Goal: Check status: Check status

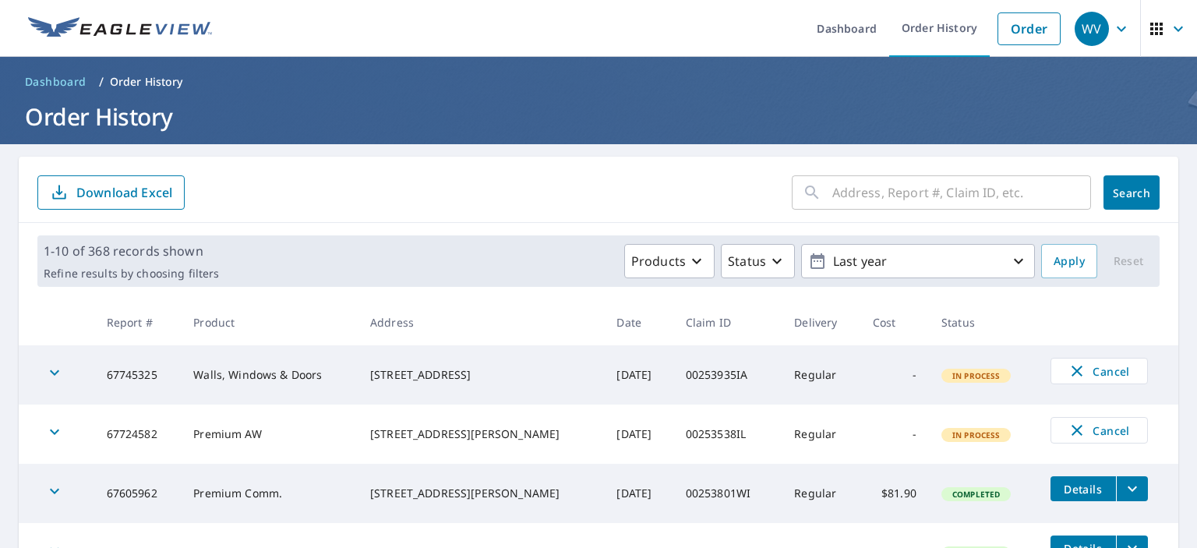
click at [914, 195] on input "text" at bounding box center [961, 193] width 259 height 44
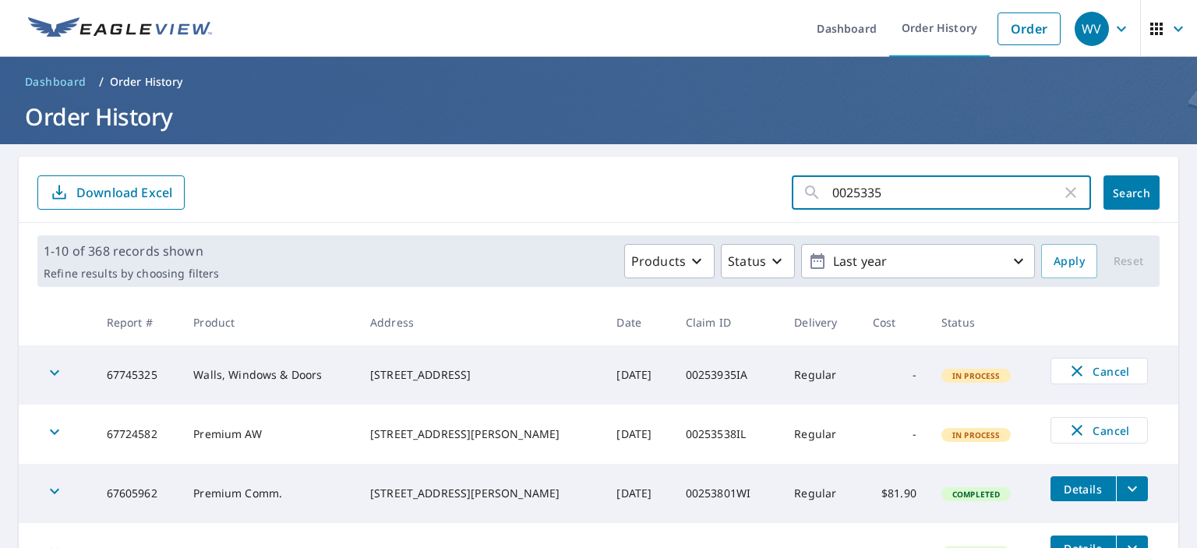
type input "00253358"
click button "Search" at bounding box center [1131, 192] width 56 height 34
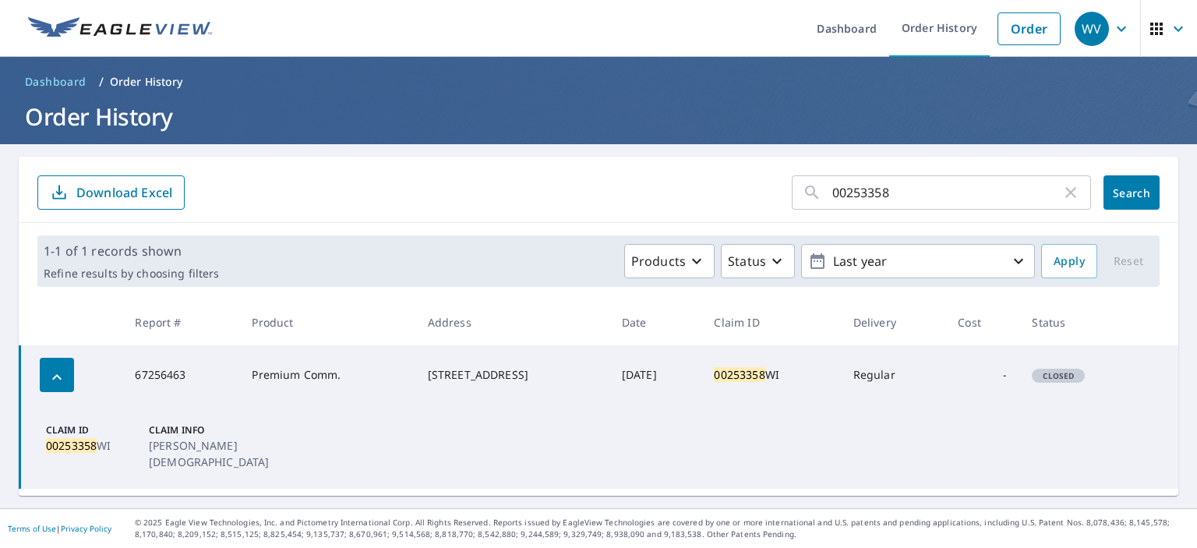
click at [79, 439] on mark "00253358" at bounding box center [71, 445] width 51 height 15
click at [1062, 192] on icon "button" at bounding box center [1070, 192] width 19 height 19
click at [916, 40] on link "Order History" at bounding box center [939, 28] width 101 height 57
click at [65, 79] on span "Dashboard" at bounding box center [56, 82] width 62 height 16
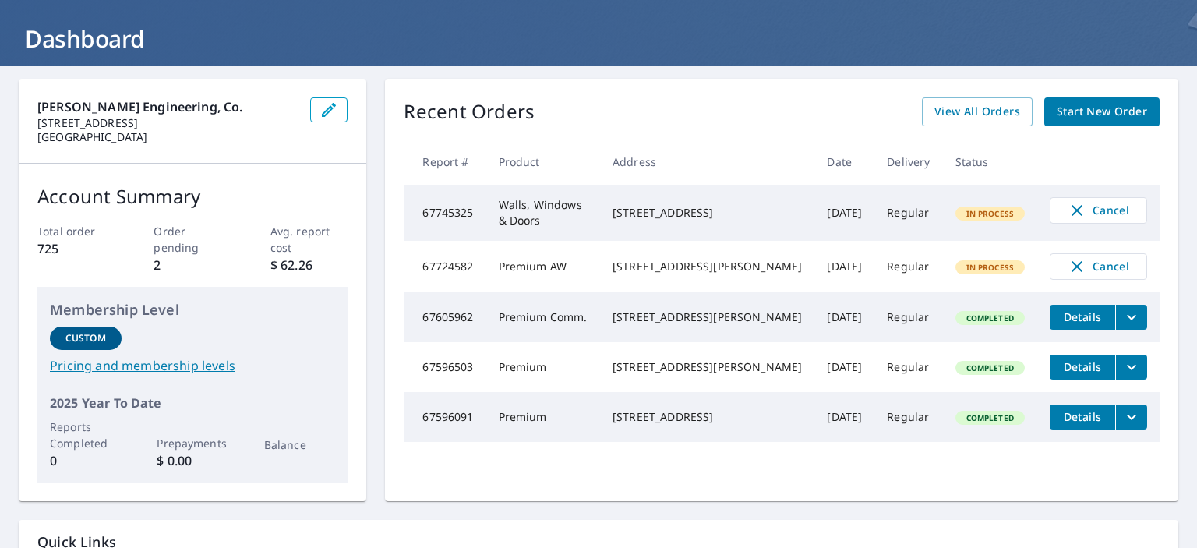
scroll to position [156, 0]
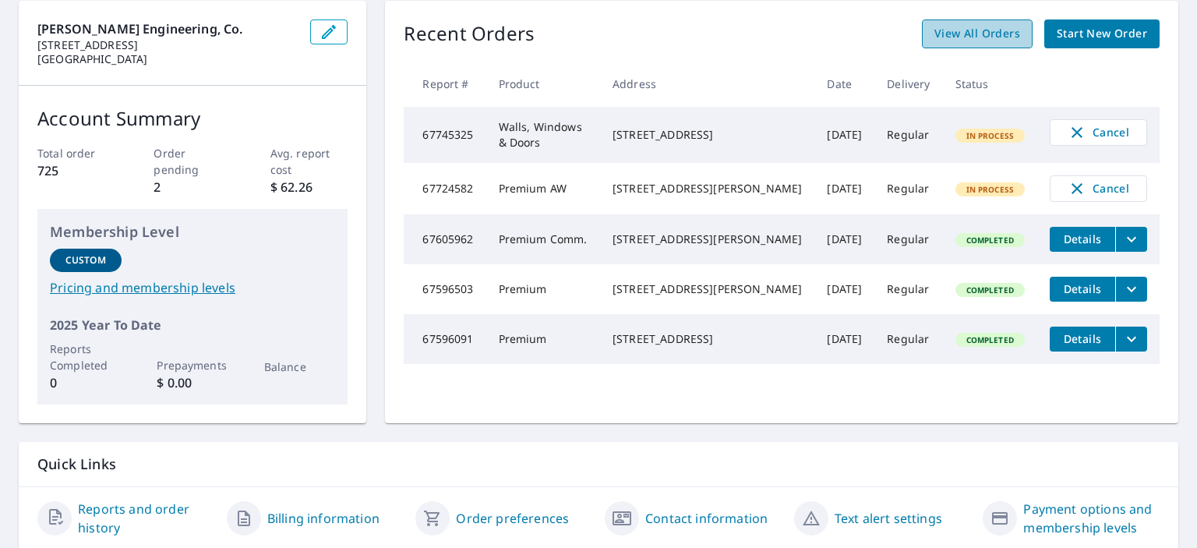
click at [972, 34] on span "View All Orders" at bounding box center [977, 33] width 86 height 19
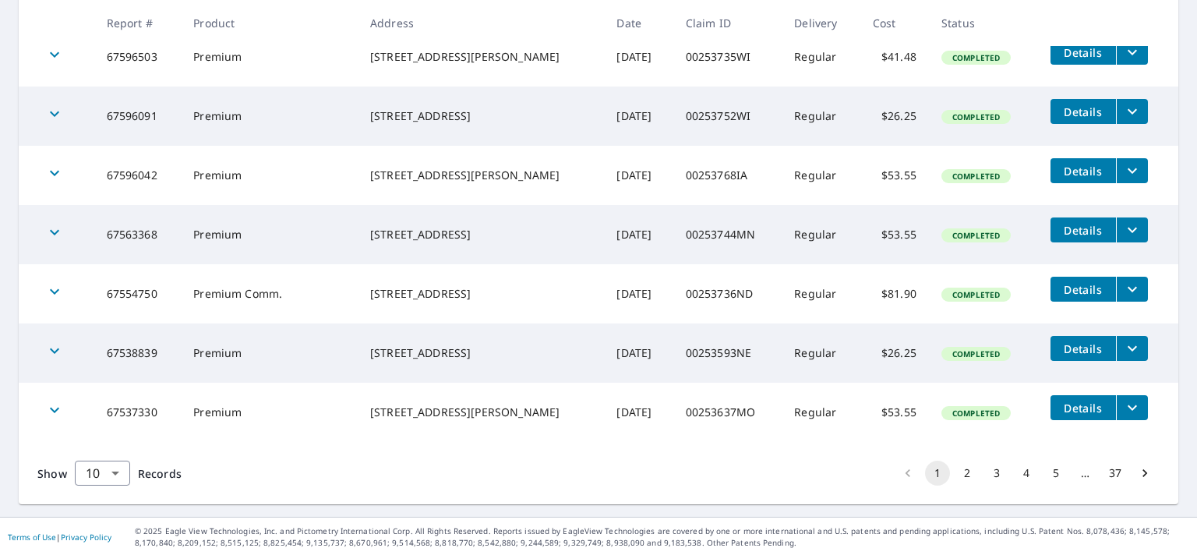
scroll to position [503, 0]
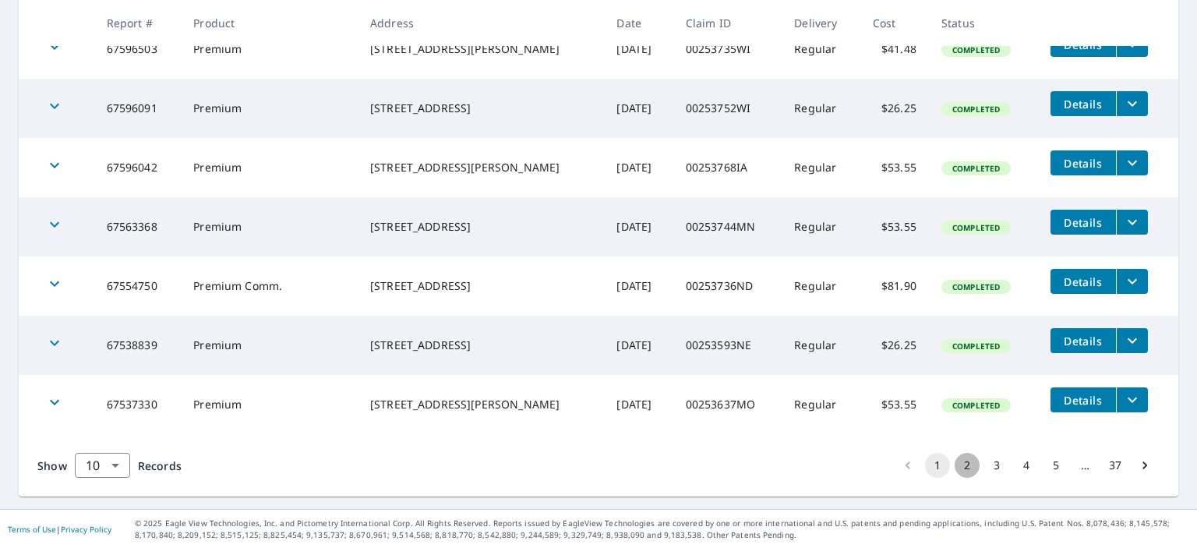
click at [957, 464] on button "2" at bounding box center [966, 465] width 25 height 25
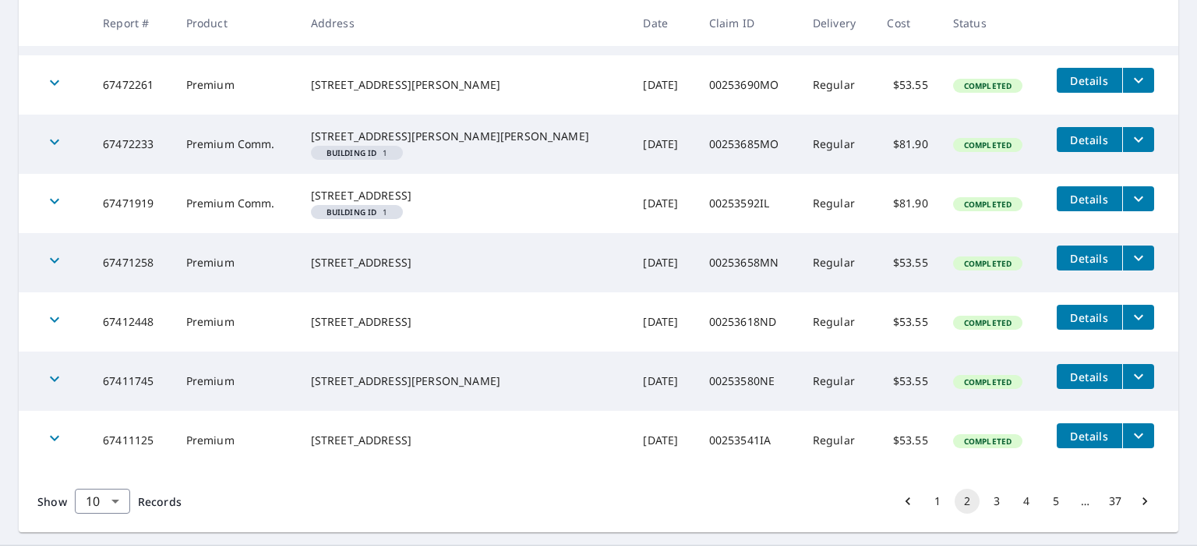
scroll to position [542, 0]
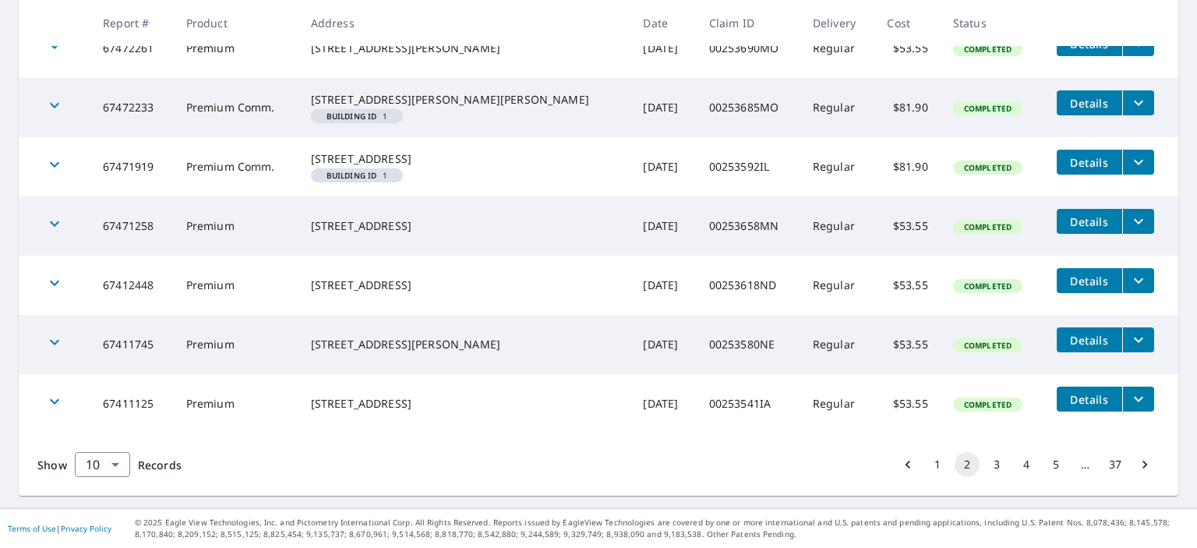
click at [984, 467] on button "3" at bounding box center [996, 464] width 25 height 25
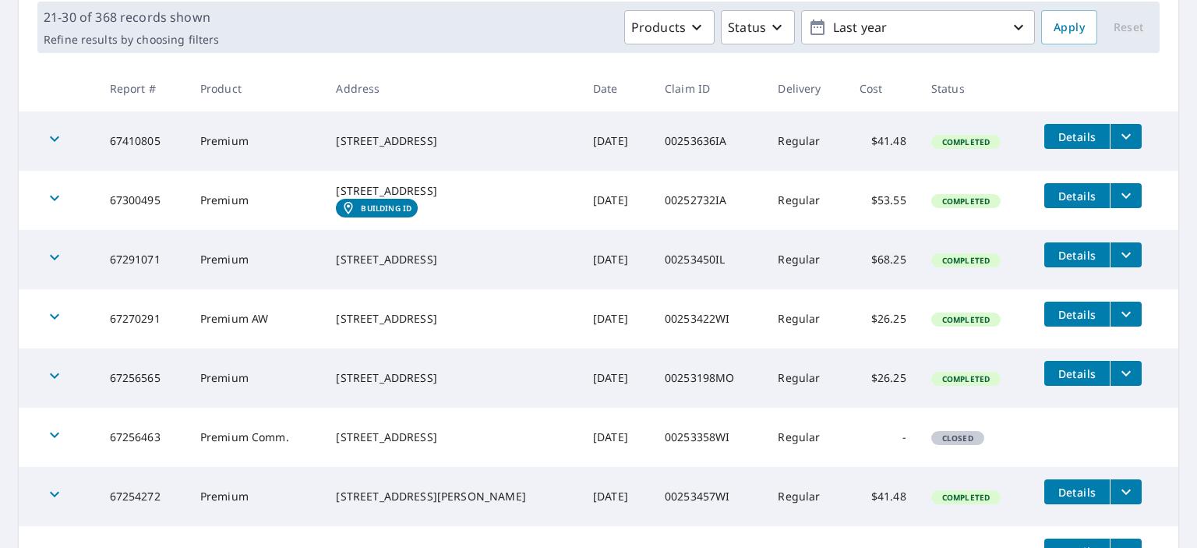
scroll to position [312, 0]
